Goal: Task Accomplishment & Management: Complete application form

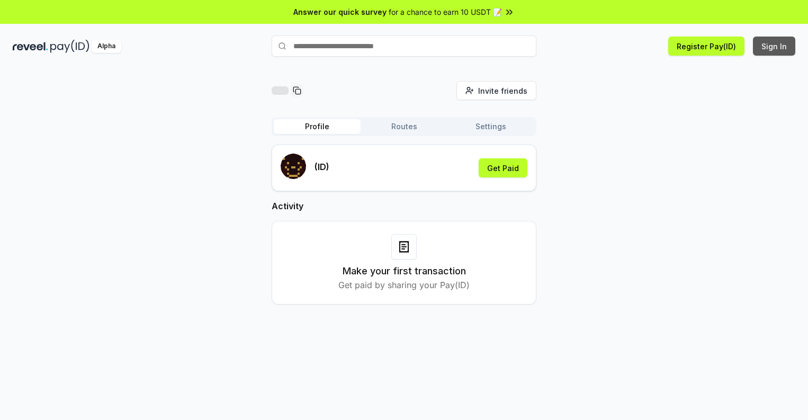
click at [774, 46] on button "Sign In" at bounding box center [774, 46] width 42 height 19
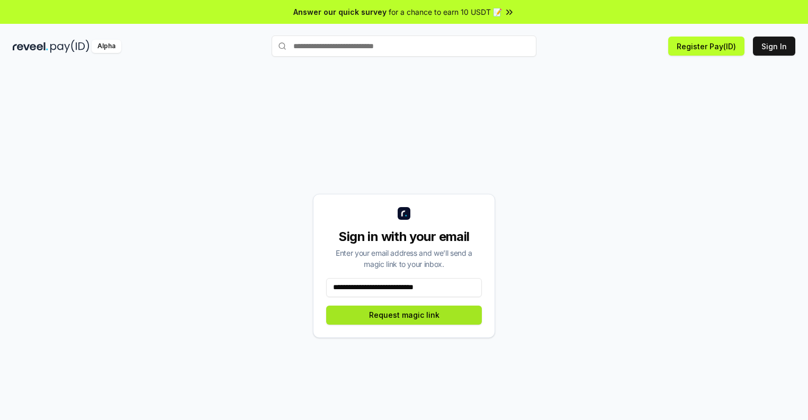
type input "**********"
click at [404, 314] on button "Request magic link" at bounding box center [404, 314] width 156 height 19
